Goal: Communication & Community: Connect with others

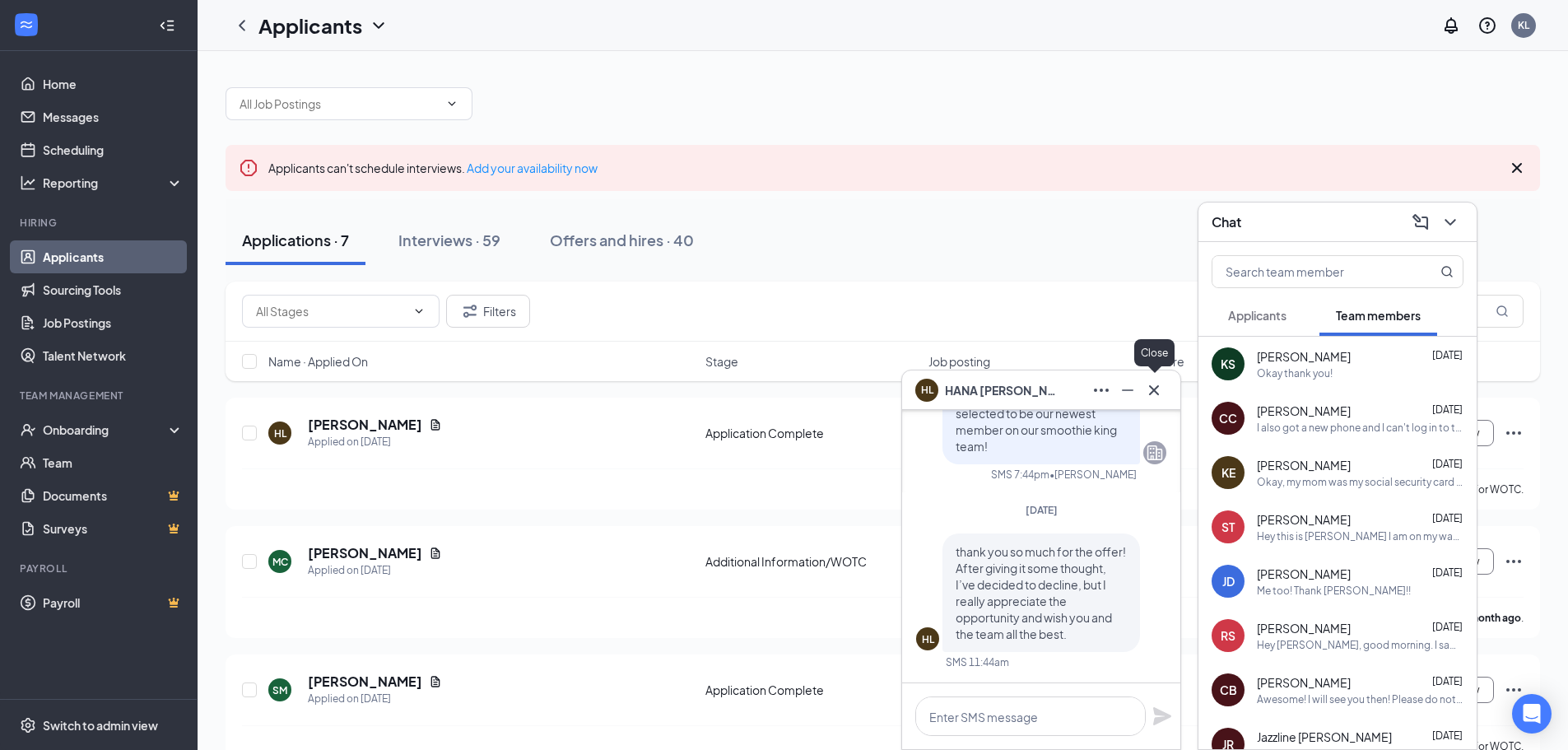
click at [1160, 393] on icon "Cross" at bounding box center [1154, 389] width 20 height 20
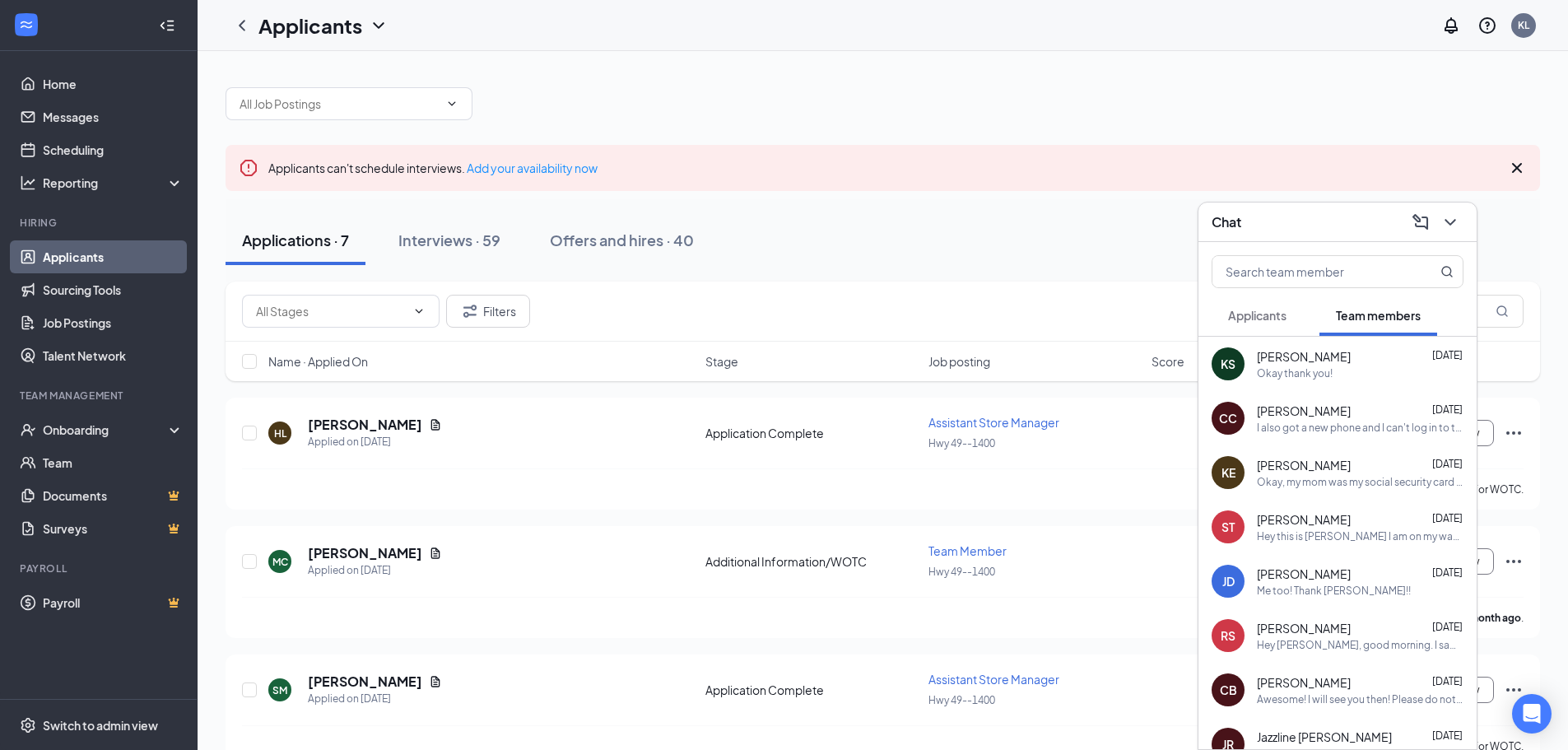
click at [1273, 320] on span "Applicants" at bounding box center [1257, 315] width 59 height 14
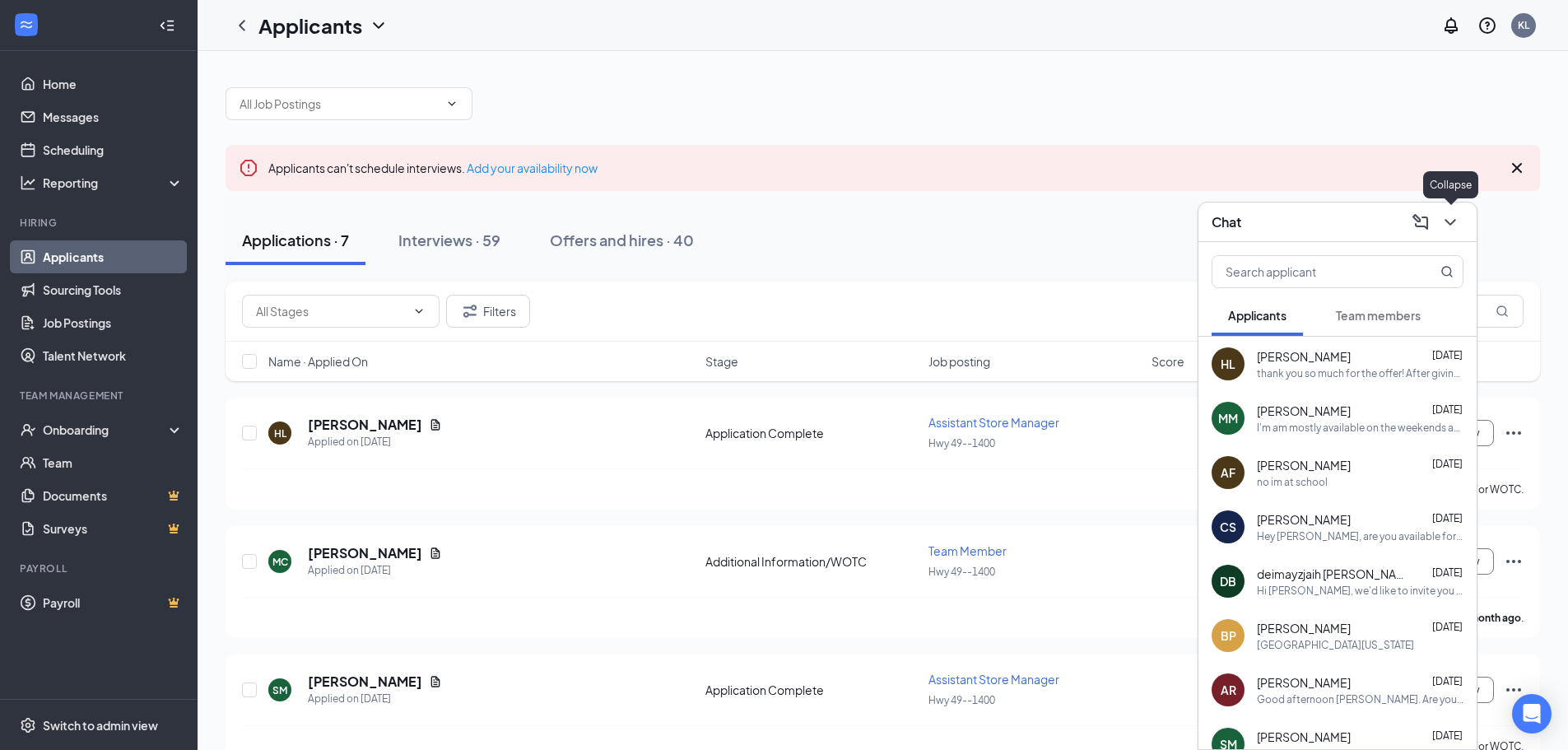
click at [1459, 224] on icon "ChevronDown" at bounding box center [1450, 222] width 20 height 20
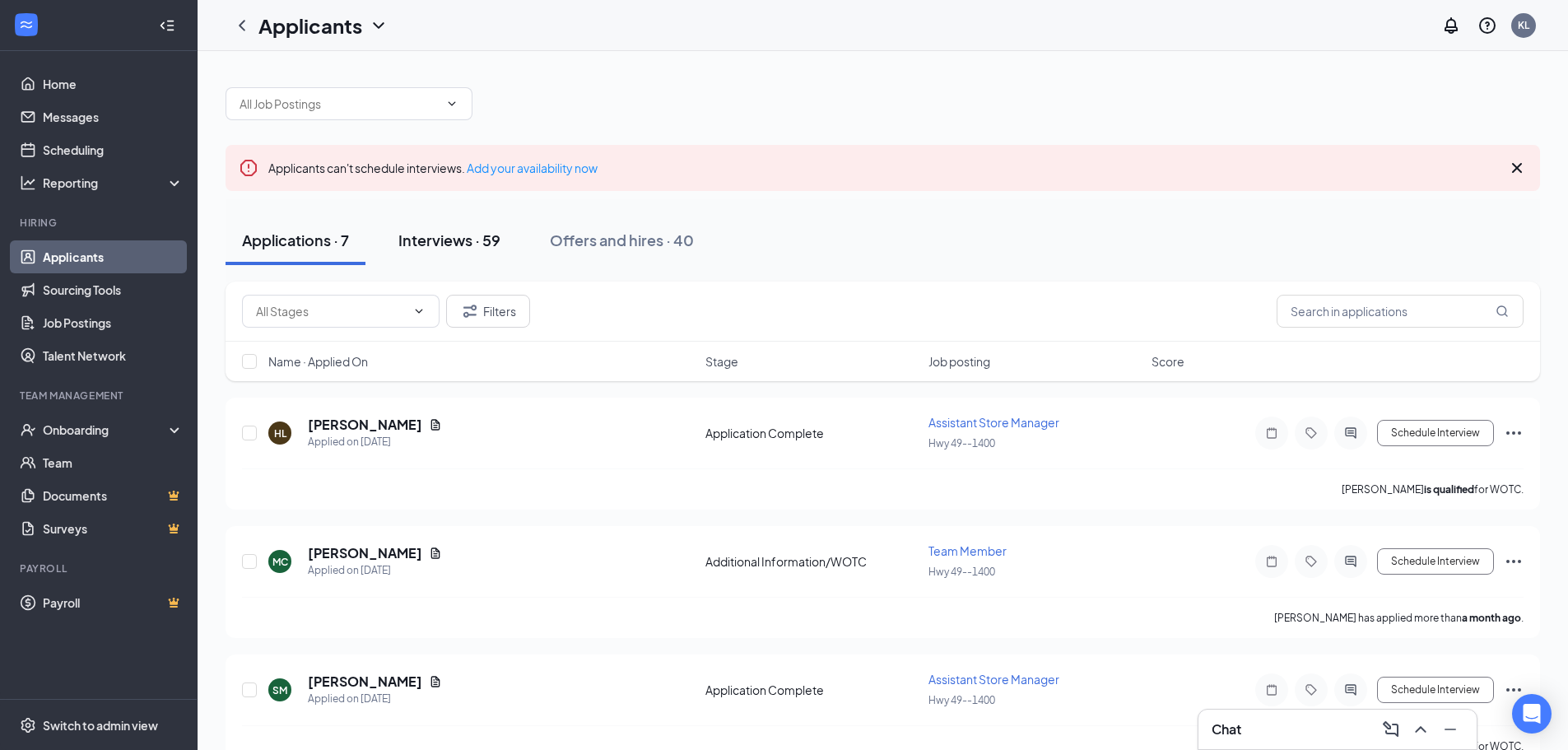
click at [436, 230] on div "Interviews · 59" at bounding box center [449, 240] width 102 height 20
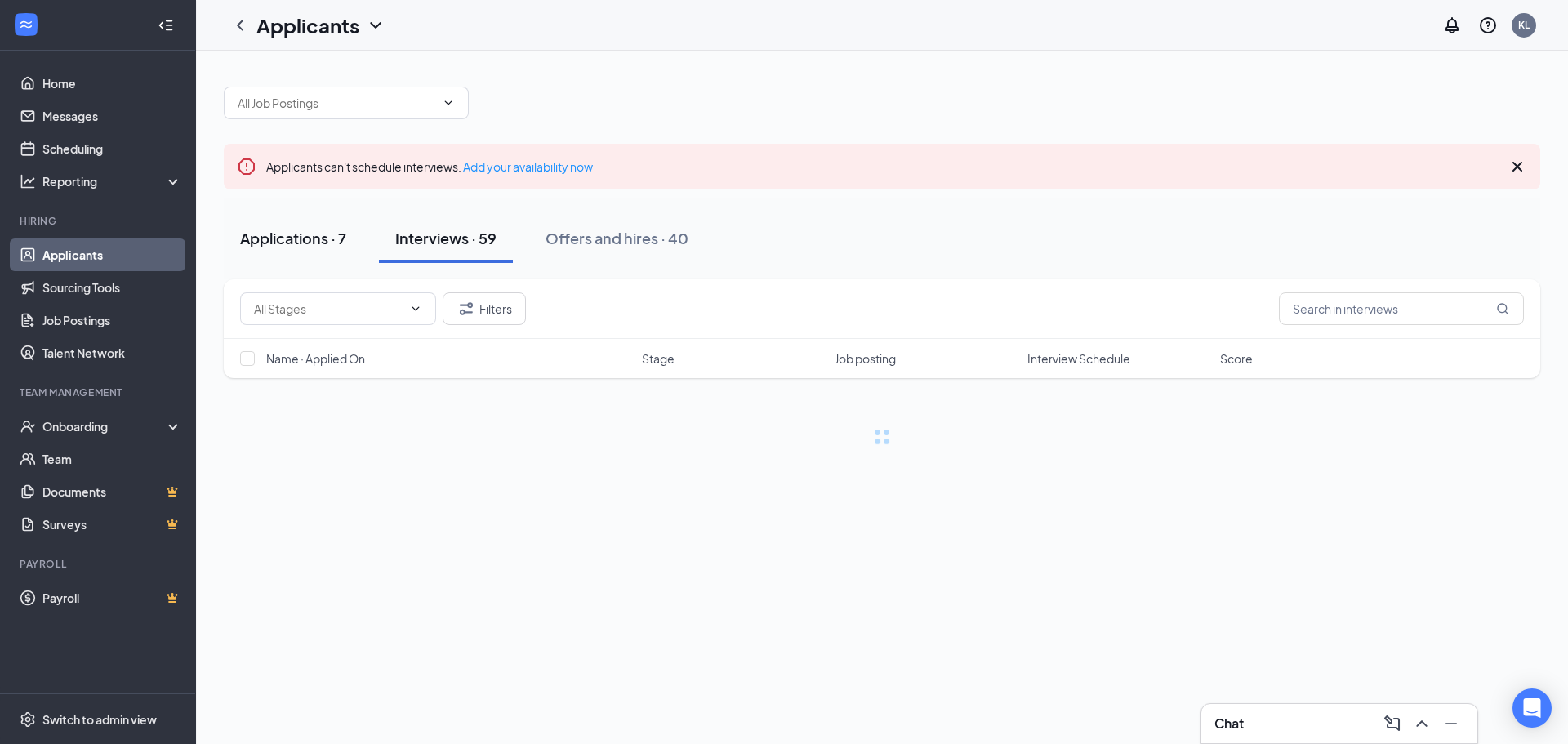
click at [330, 251] on button "Applications · 7" at bounding box center [293, 239] width 139 height 49
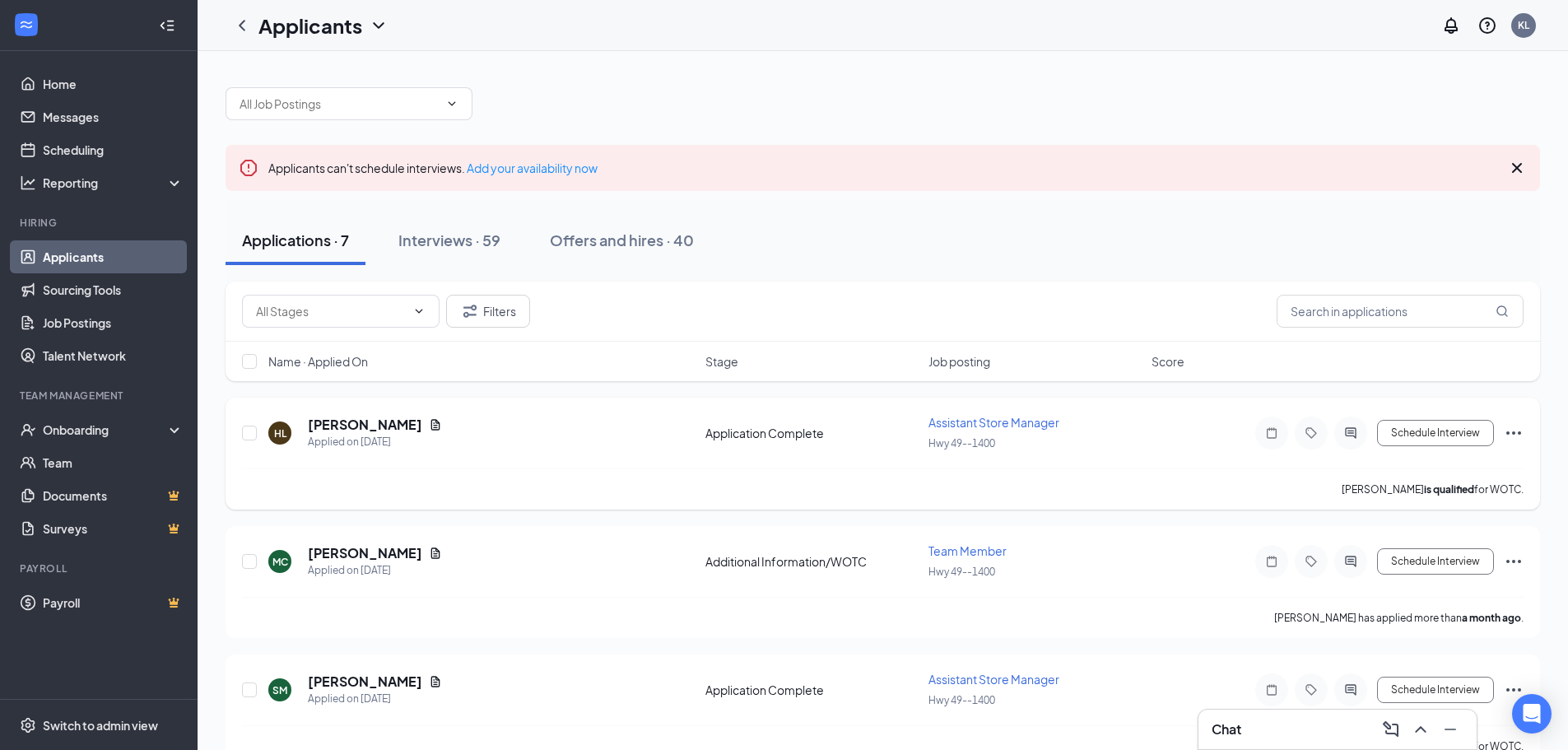
click at [1513, 432] on icon "Ellipses" at bounding box center [1514, 432] width 20 height 20
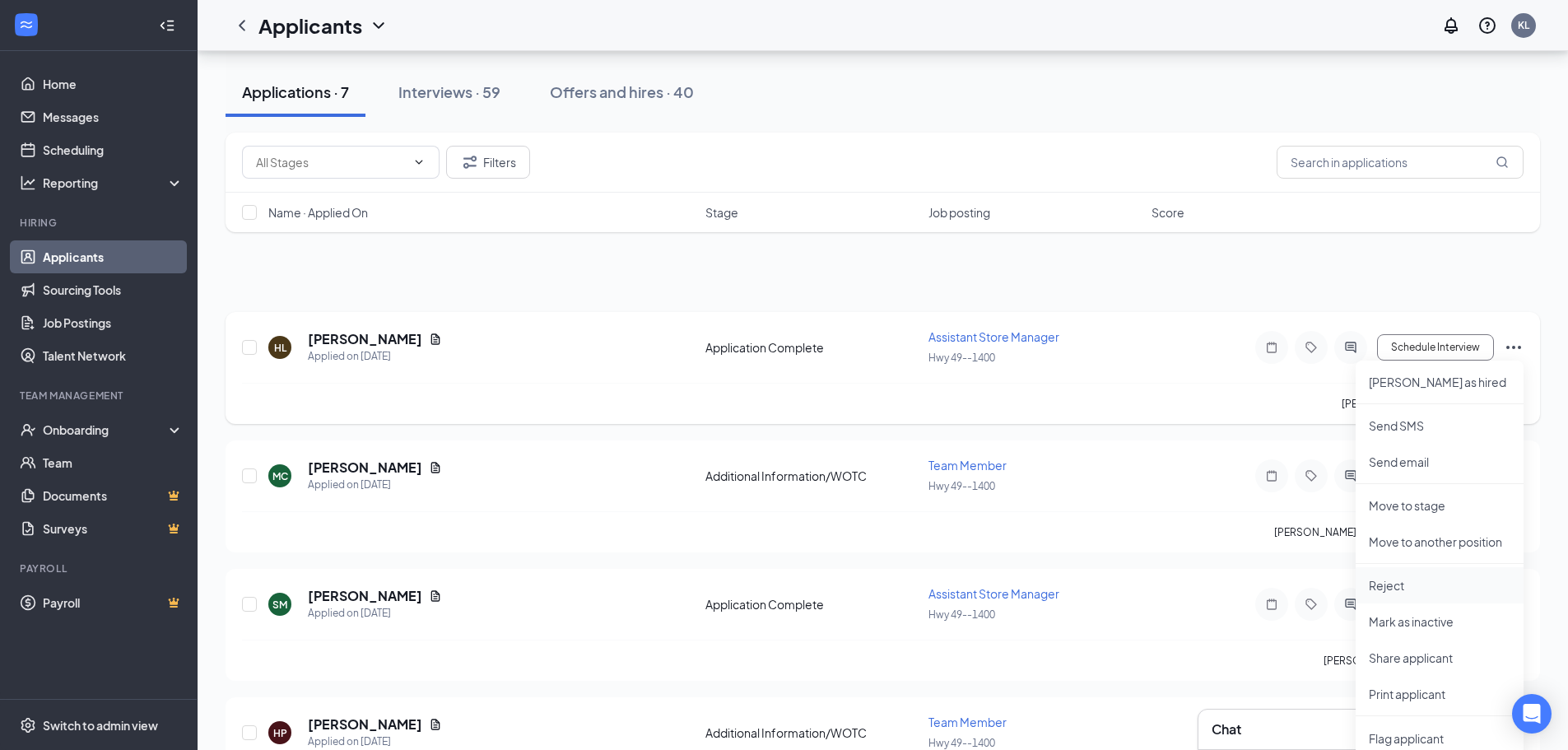
scroll to position [165, 0]
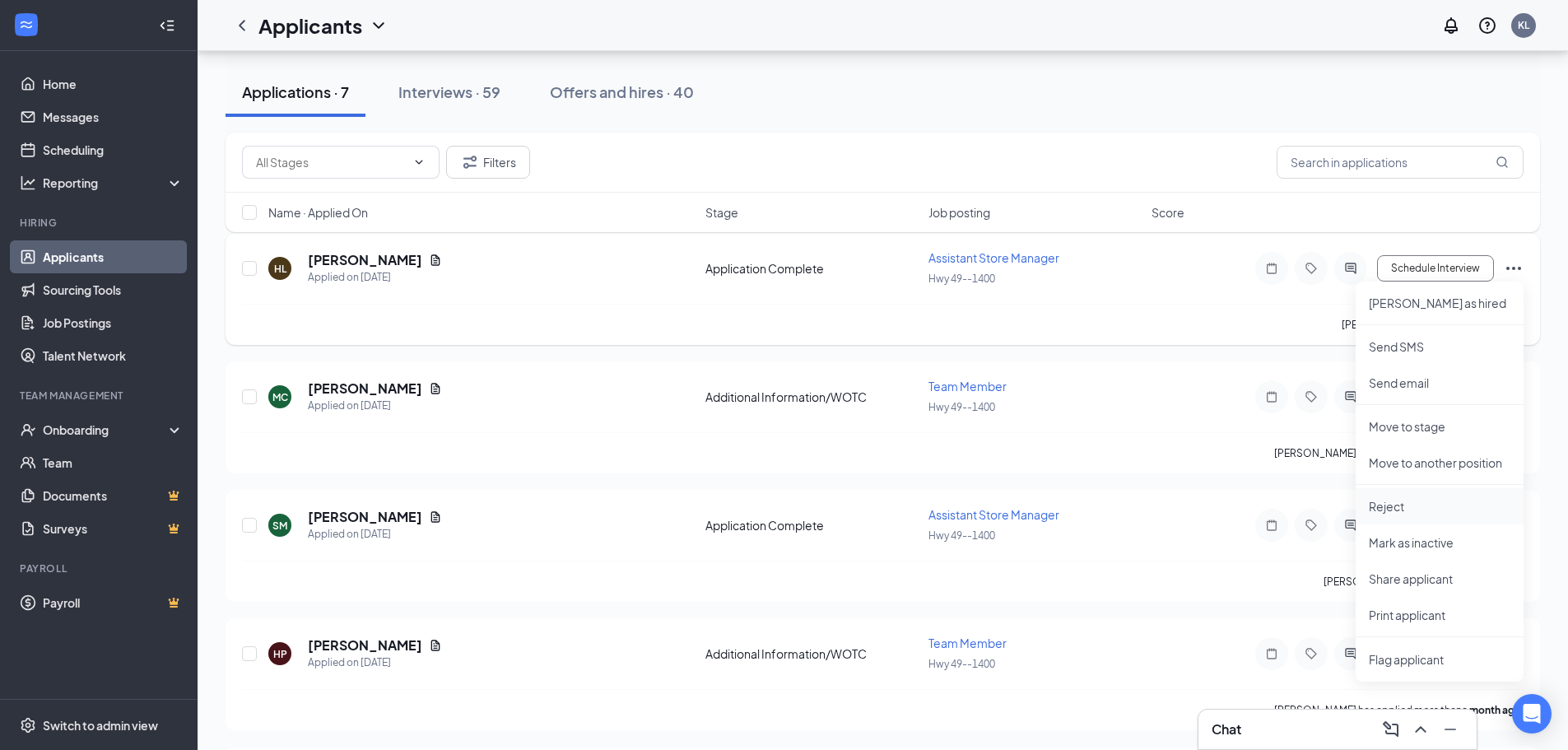
click at [1417, 496] on li "Reject" at bounding box center [1440, 506] width 168 height 37
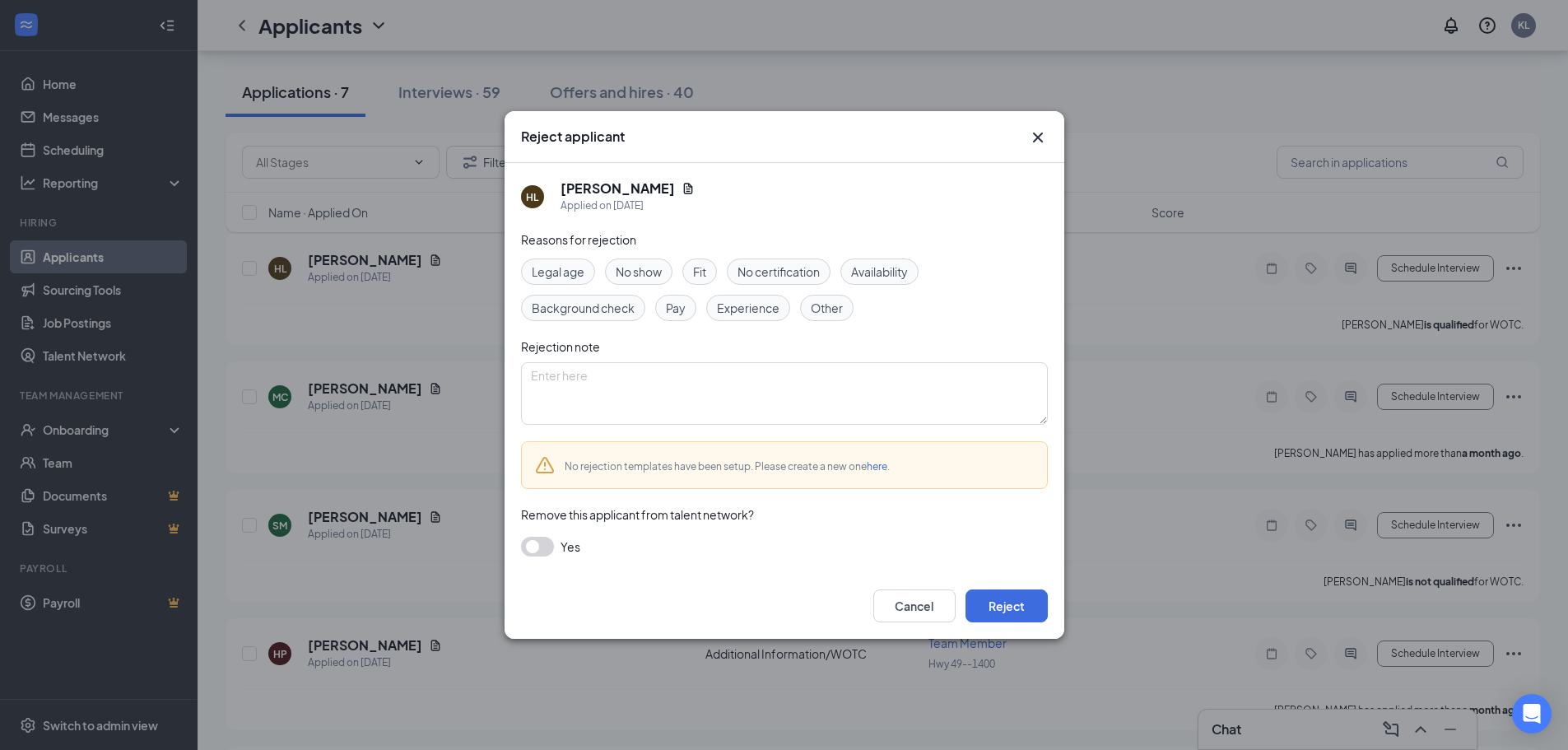
click at [689, 303] on div "Pay" at bounding box center [676, 307] width 41 height 26
click at [985, 598] on button "Reject" at bounding box center [1006, 605] width 83 height 33
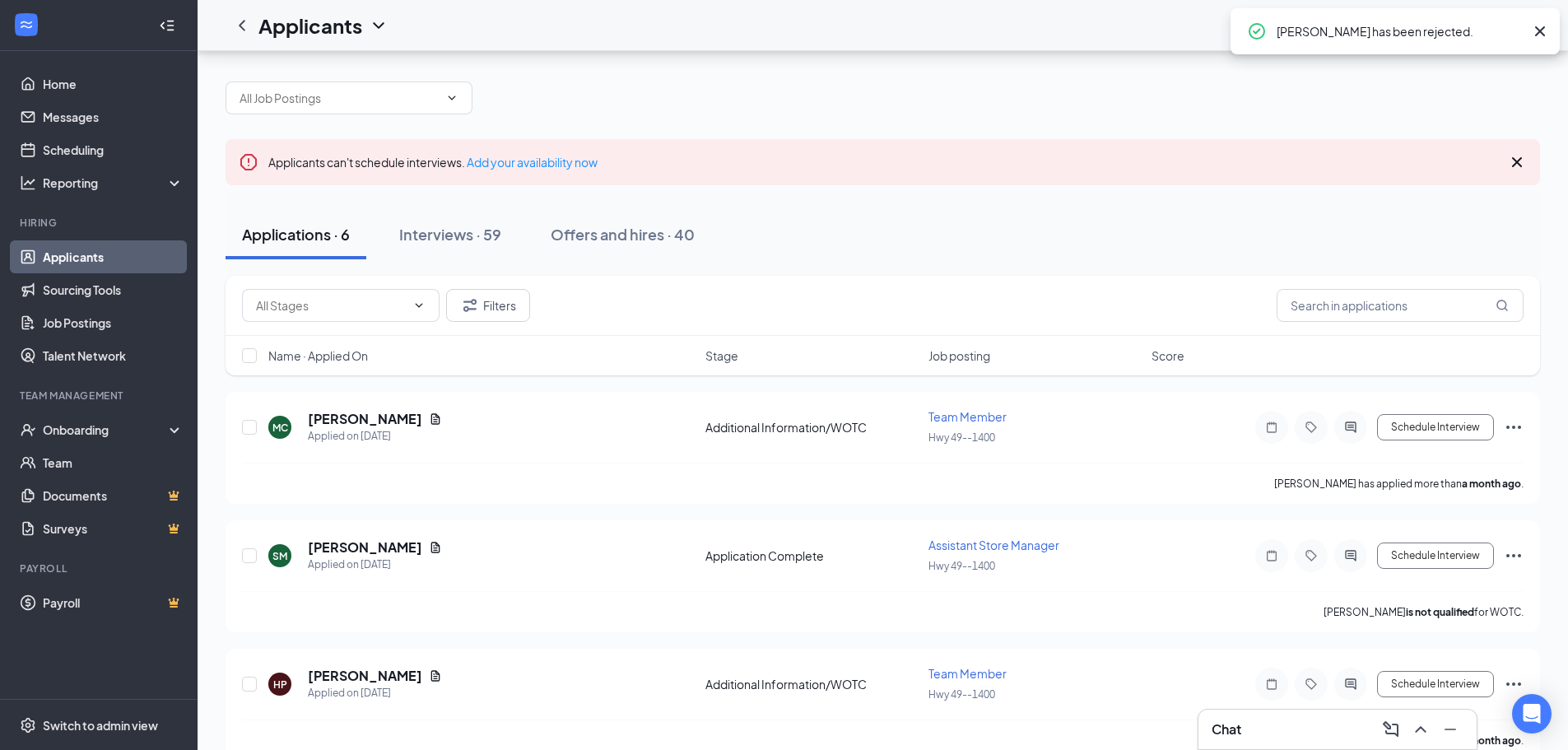
scroll to position [0, 0]
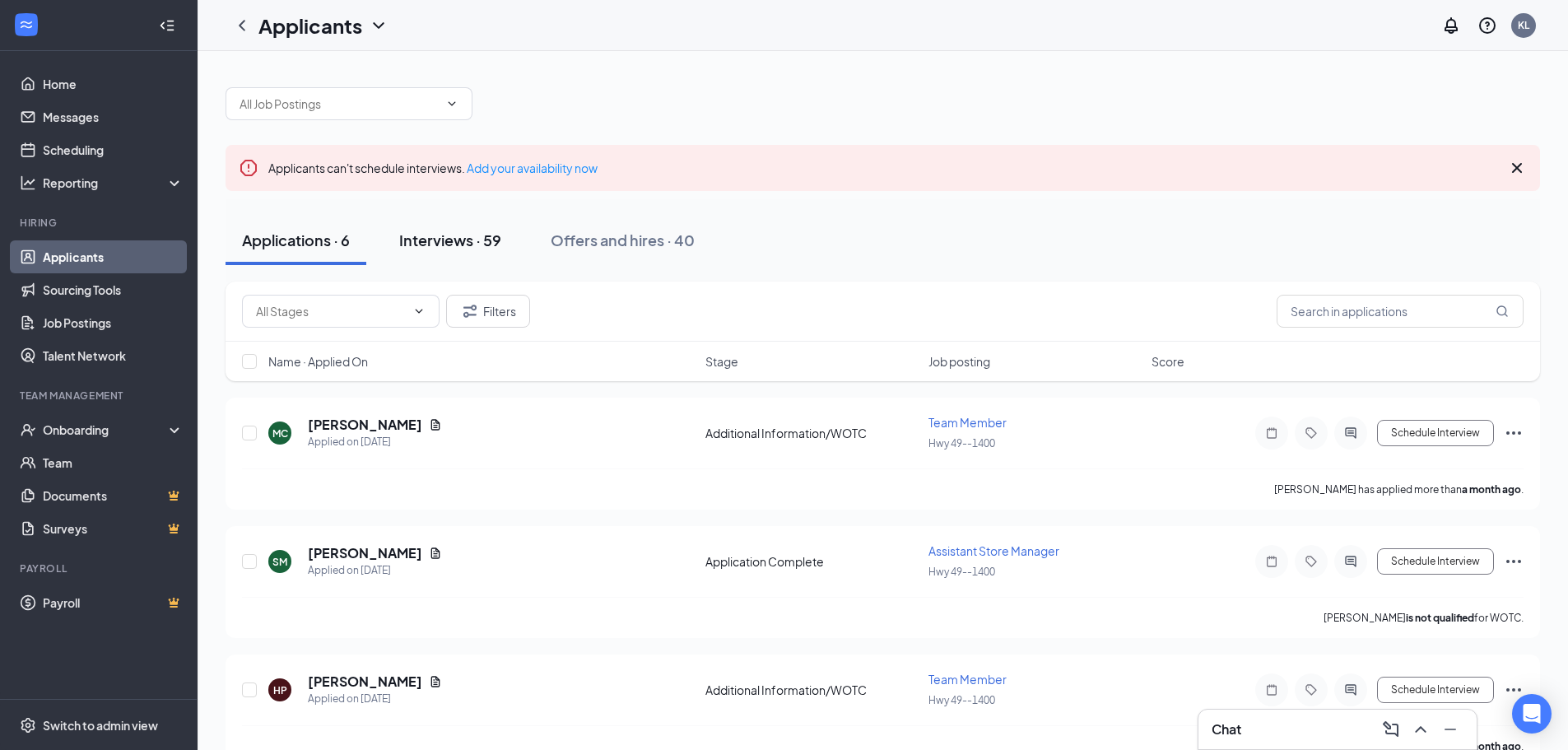
click at [483, 251] on button "Interviews · 59" at bounding box center [450, 241] width 135 height 49
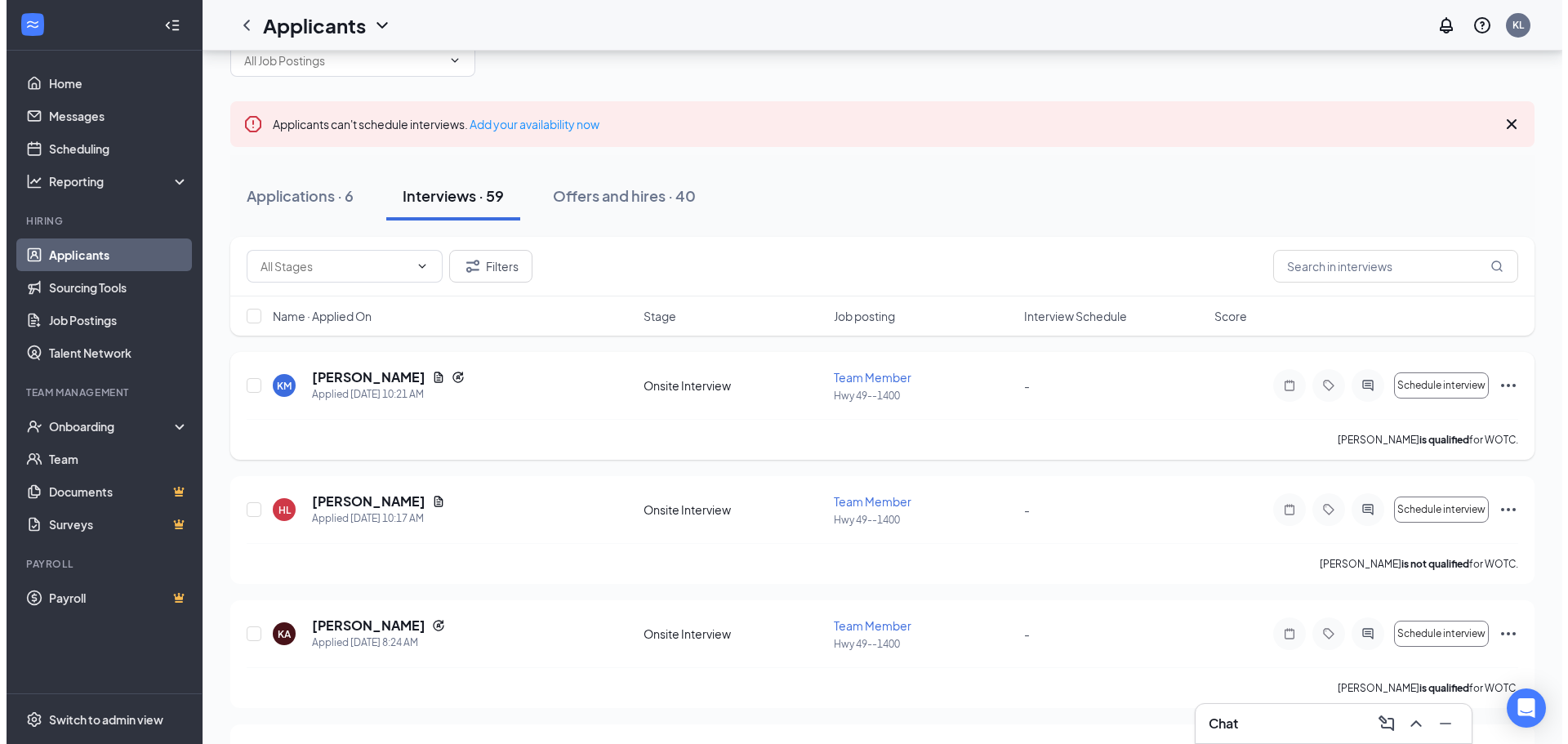
scroll to position [82, 0]
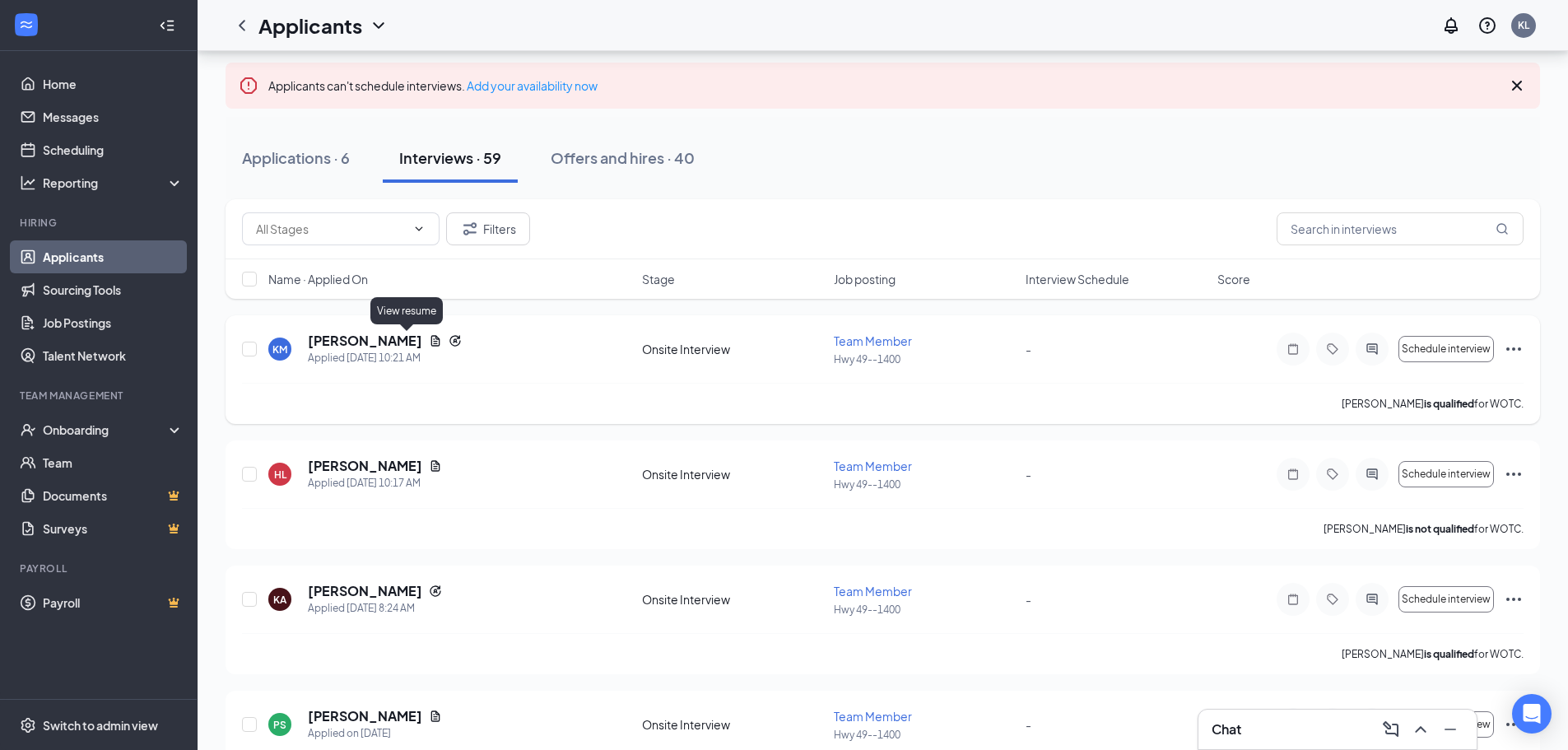
click at [373, 342] on h5 "[PERSON_NAME]" at bounding box center [365, 340] width 115 height 18
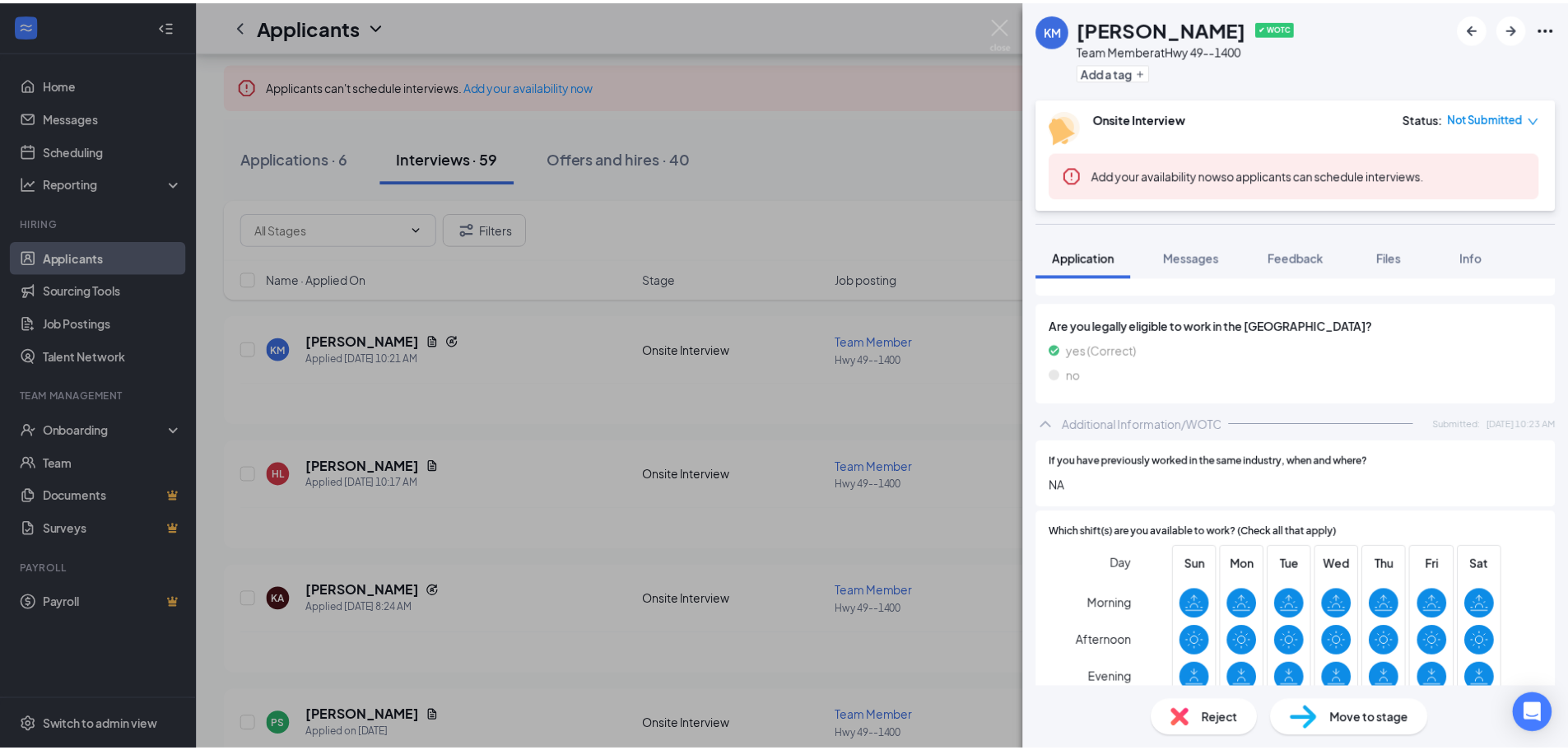
scroll to position [446, 0]
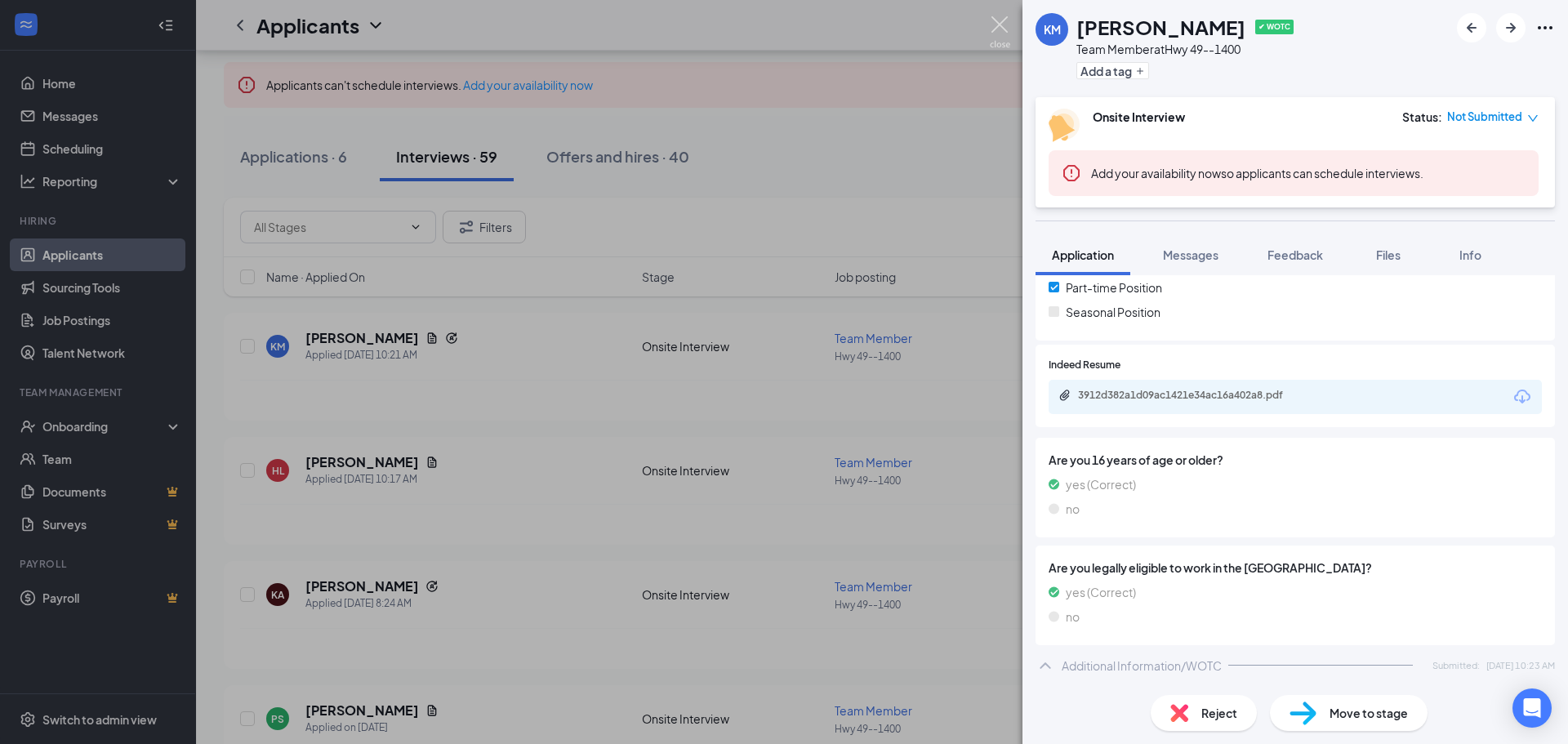
click at [997, 22] on img at bounding box center [1000, 32] width 20 height 32
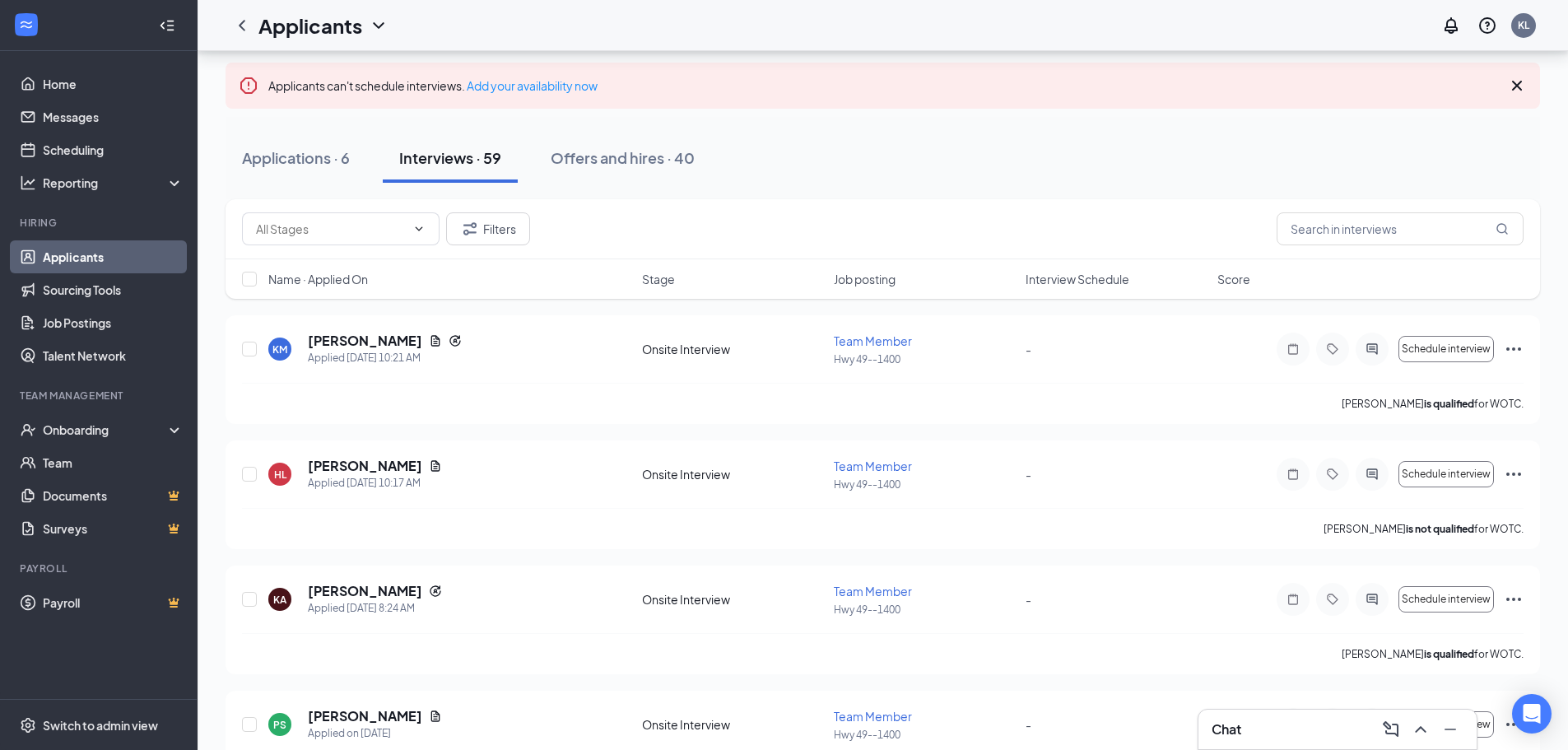
click at [1256, 723] on div "Chat" at bounding box center [1337, 729] width 252 height 26
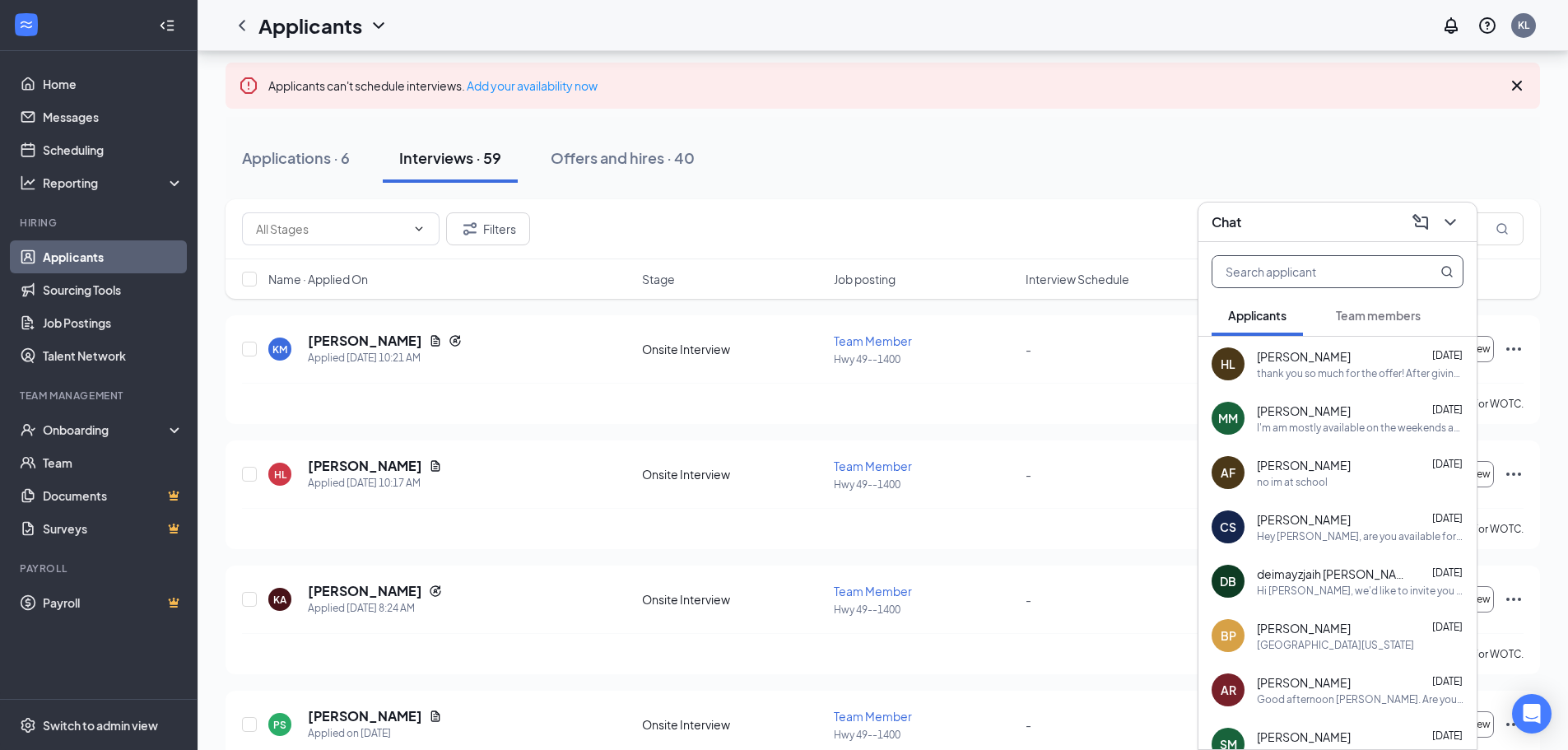
click at [1341, 272] on input "text" at bounding box center [1309, 271] width 195 height 31
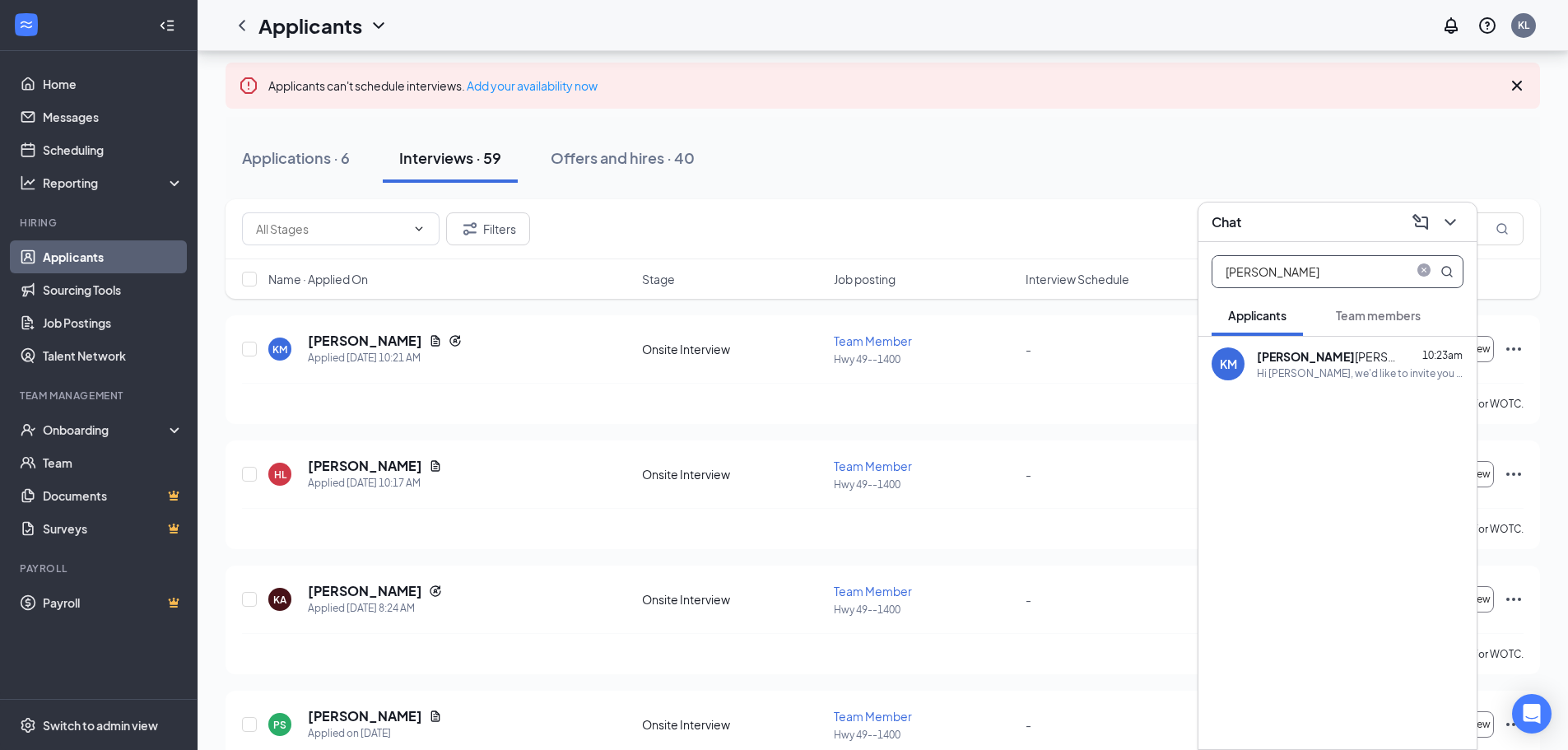
type input "[PERSON_NAME]"
click at [1328, 360] on div "[PERSON_NAME]" at bounding box center [1331, 355] width 148 height 16
click at [1041, 714] on textarea at bounding box center [1030, 716] width 231 height 39
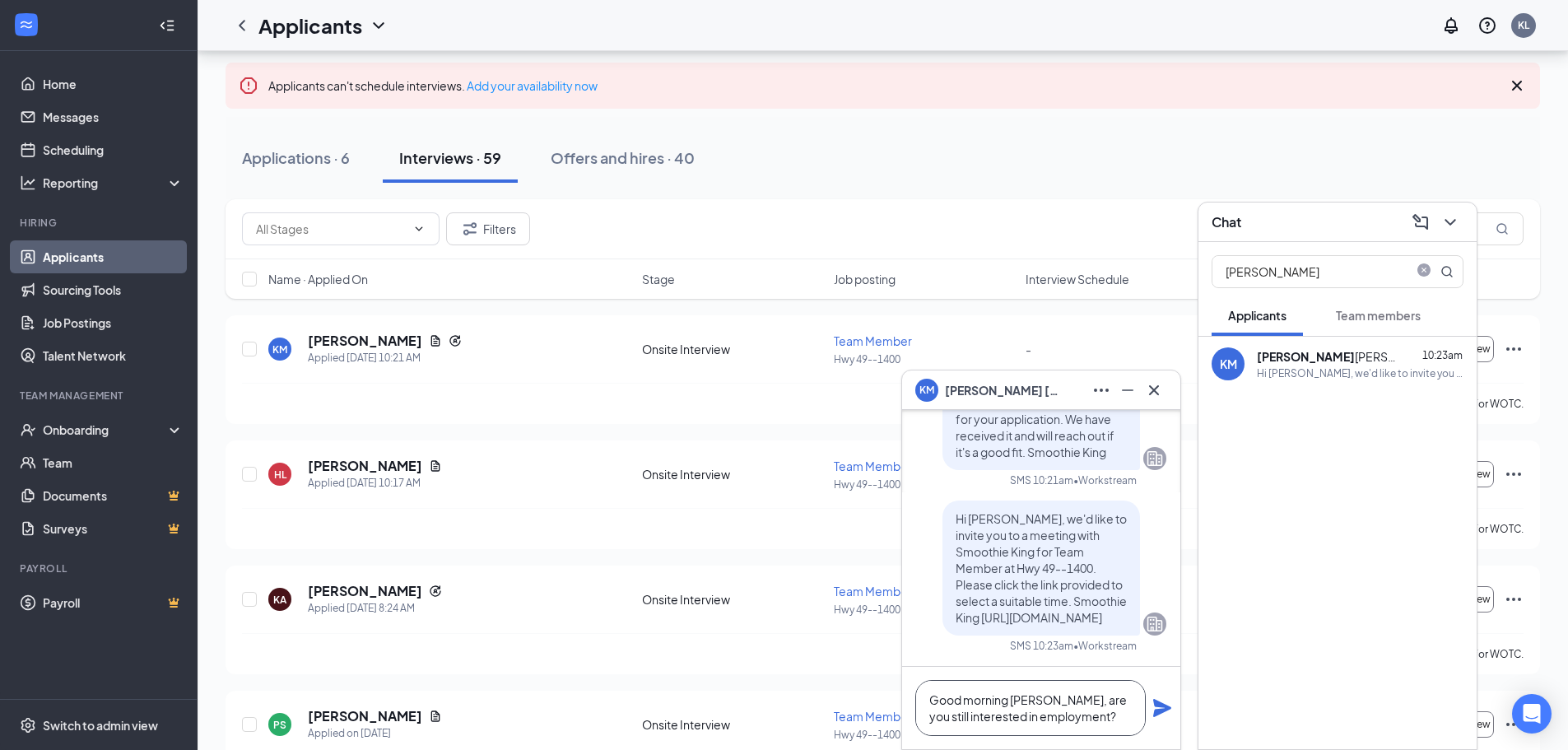
type textarea "Good morning [PERSON_NAME], are you still interested in employment?"
click at [1157, 712] on icon "Plane" at bounding box center [1162, 707] width 18 height 18
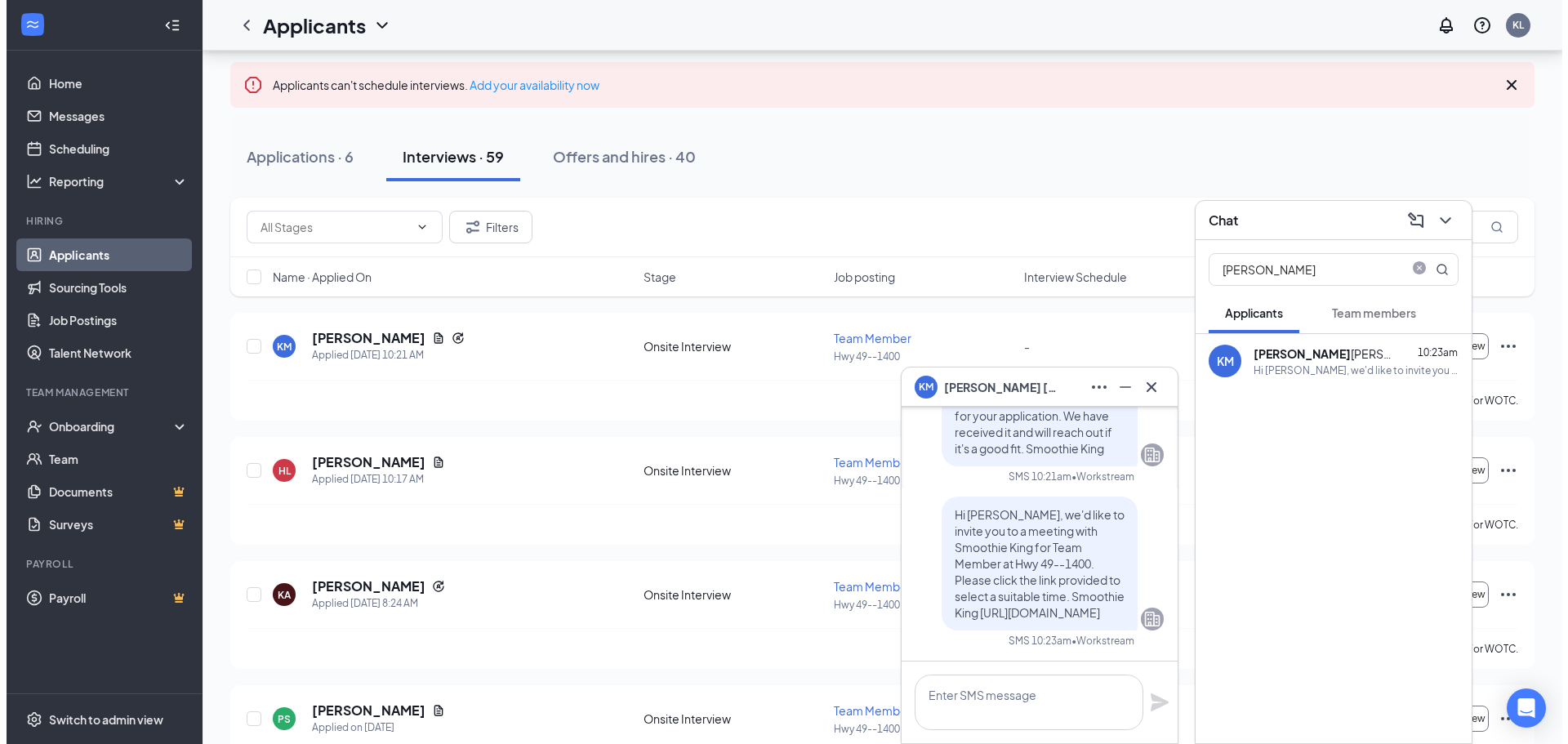
scroll to position [0, 0]
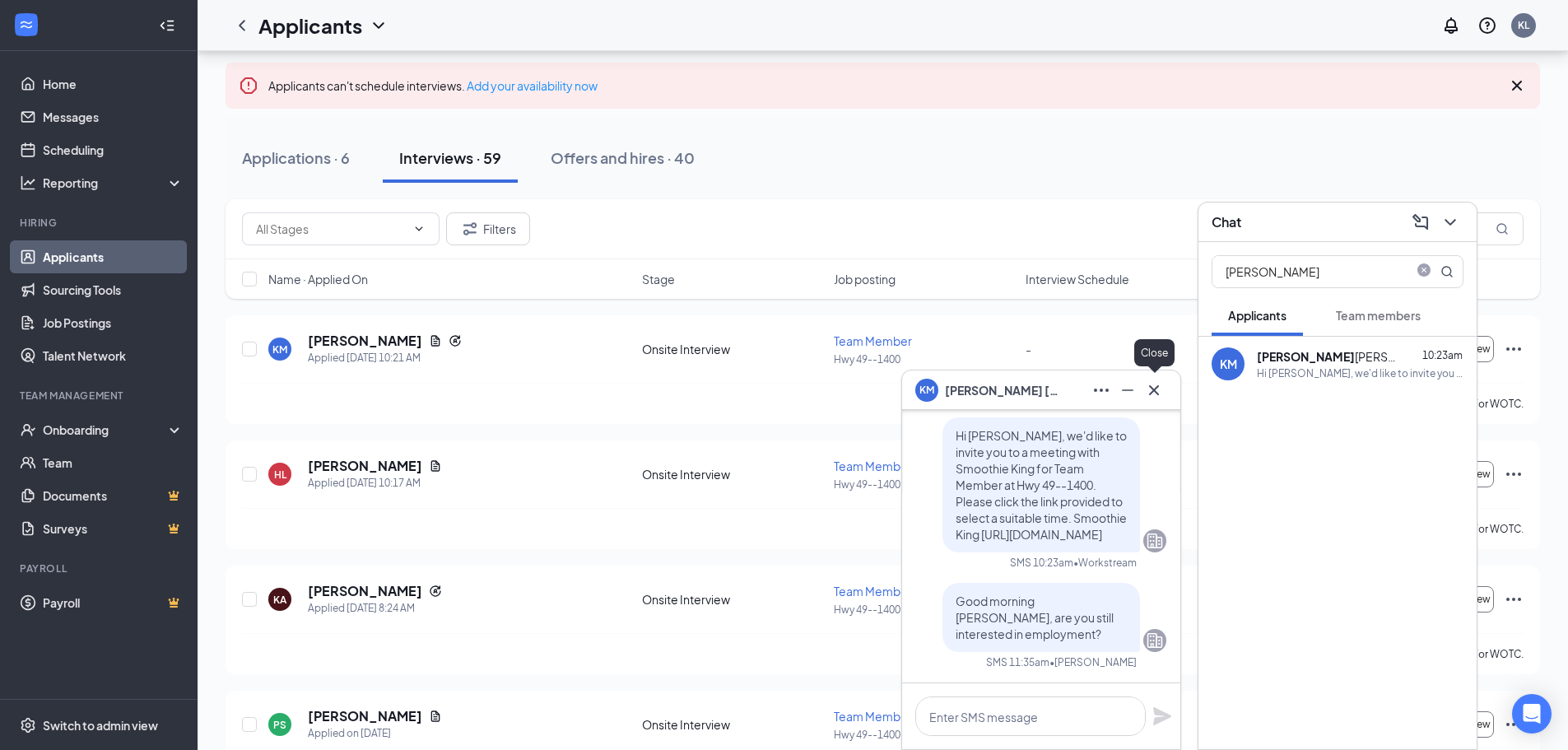
click at [1155, 383] on icon "Cross" at bounding box center [1154, 389] width 20 height 20
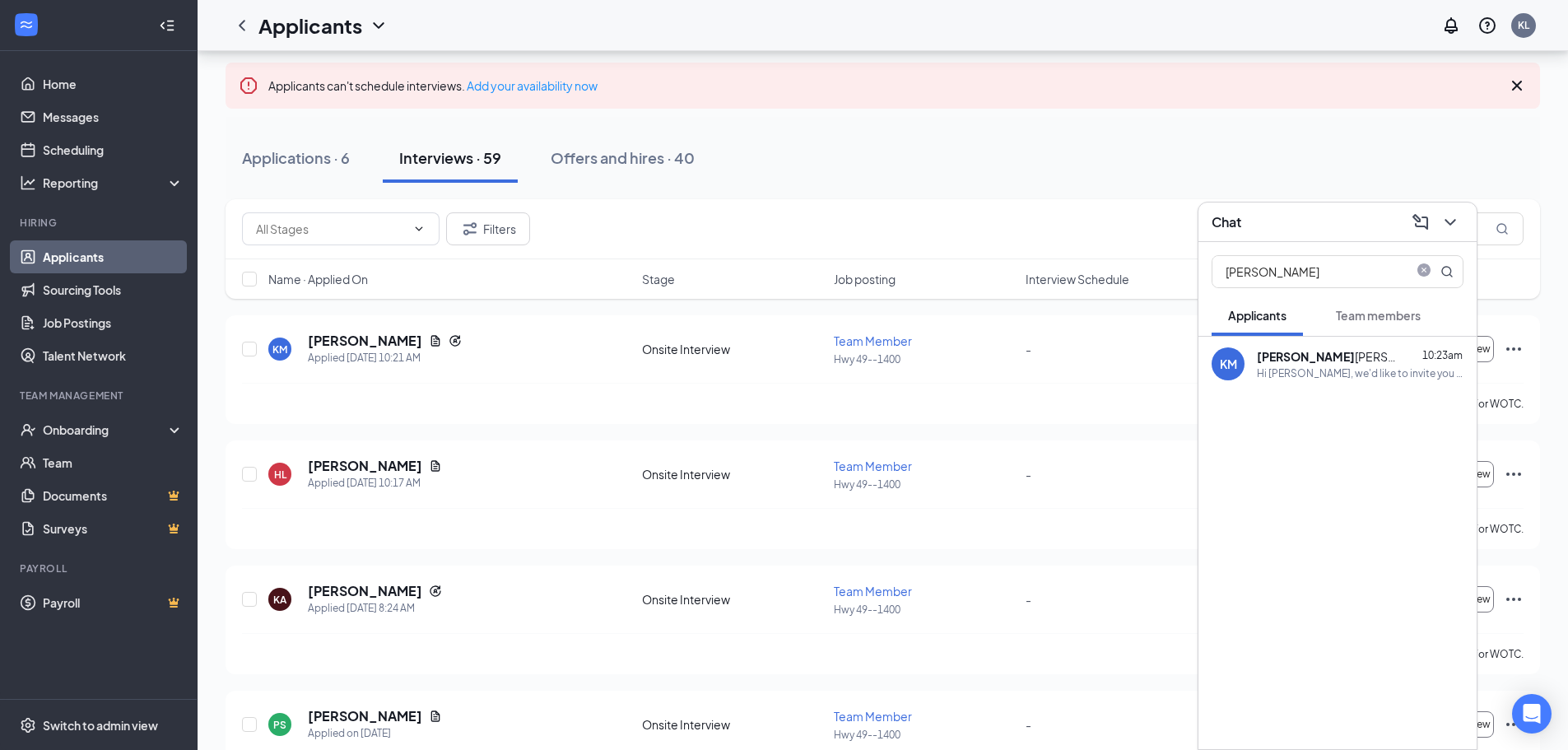
click at [1449, 236] on div "Chat" at bounding box center [1337, 222] width 278 height 39
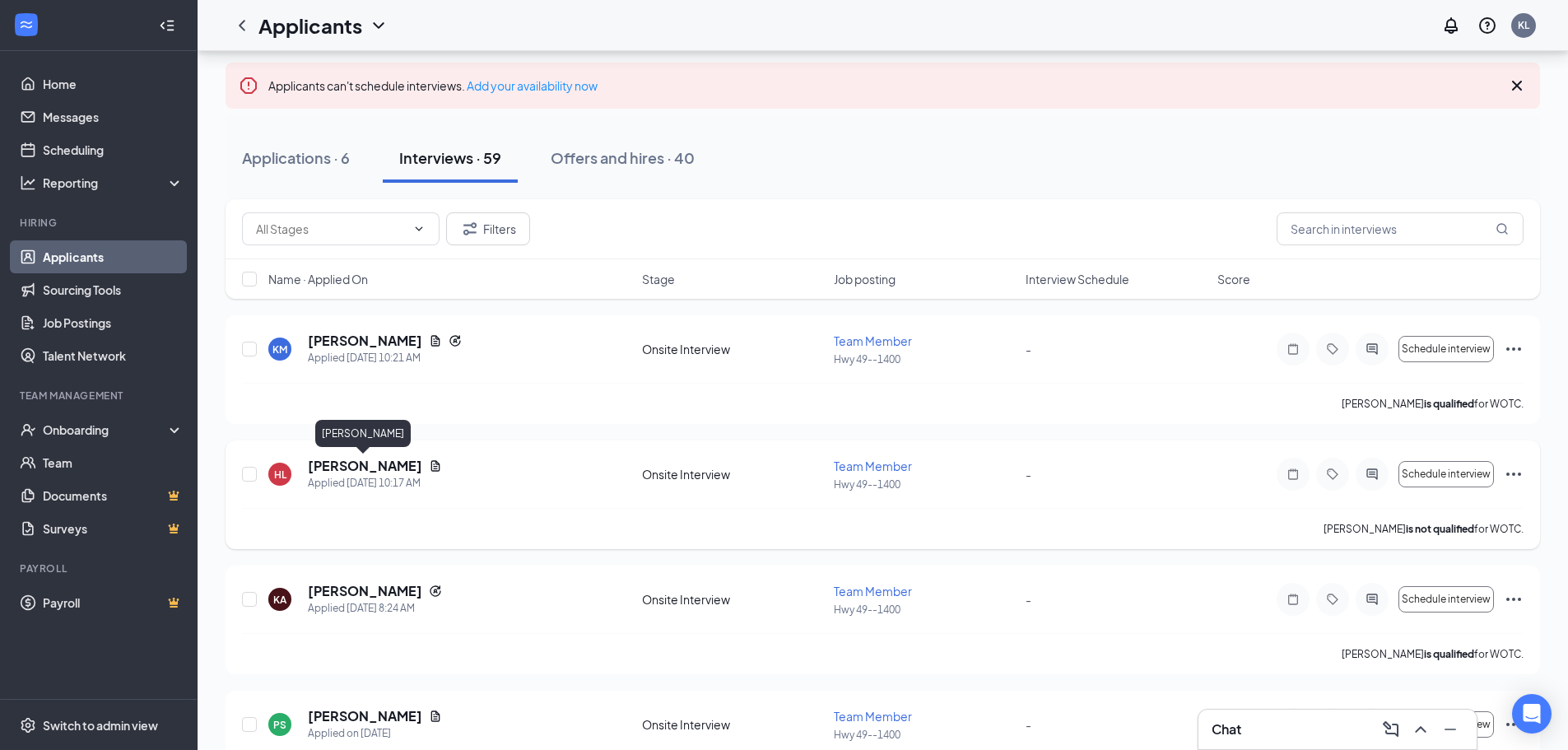
click at [373, 467] on h5 "[PERSON_NAME]" at bounding box center [365, 465] width 115 height 18
